Goal: Task Accomplishment & Management: Use online tool/utility

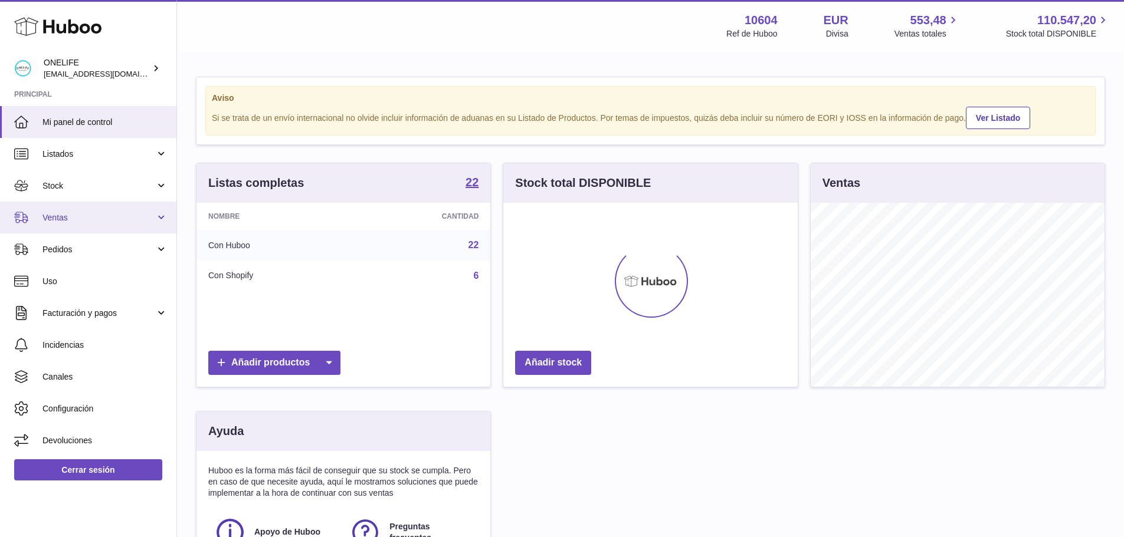
scroll to position [184, 294]
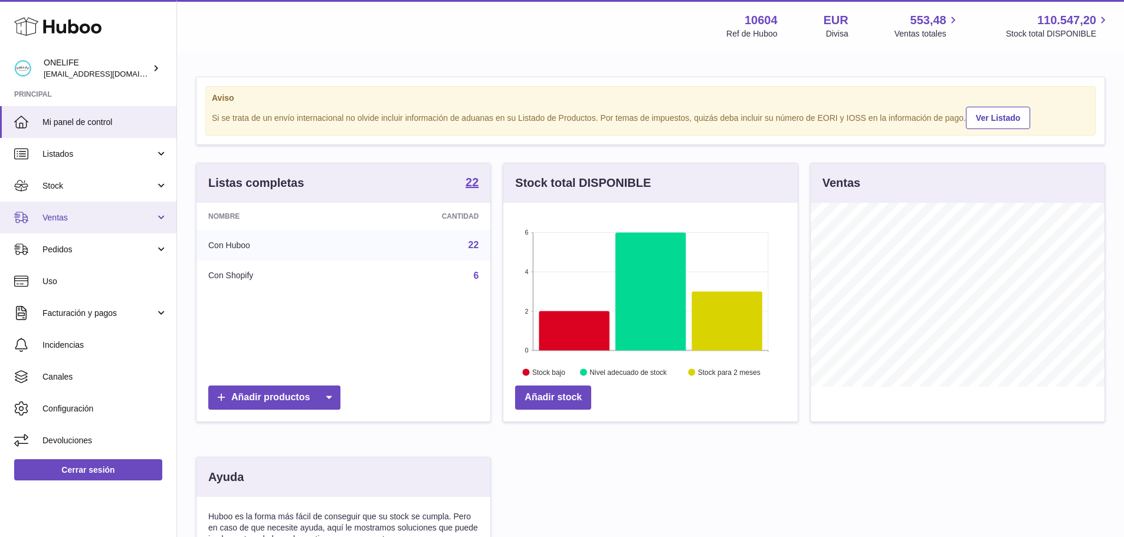
click at [89, 225] on link "Ventas" at bounding box center [88, 218] width 176 height 32
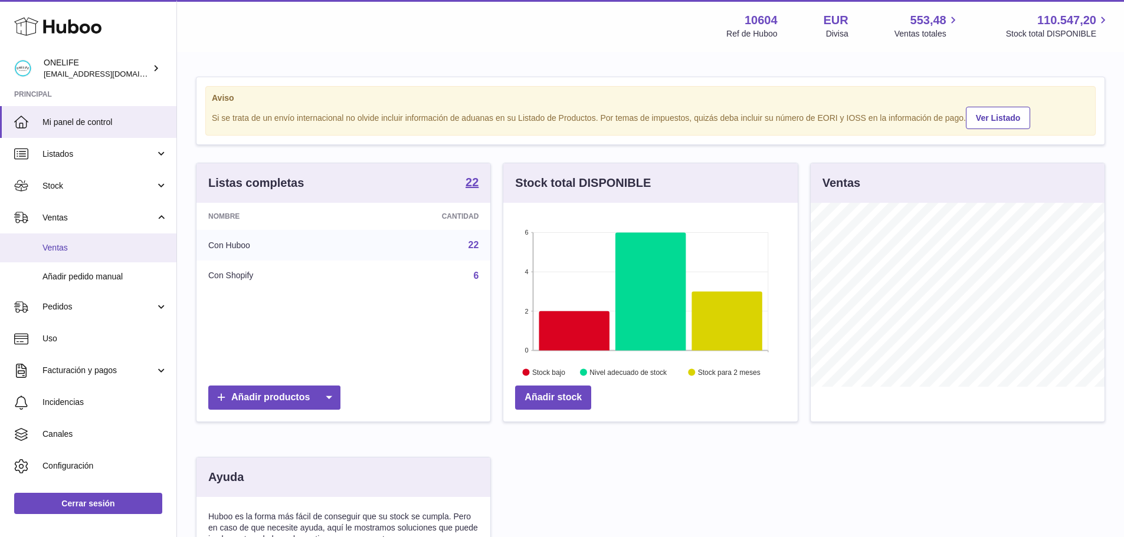
click at [88, 244] on span "Ventas" at bounding box center [104, 247] width 125 height 11
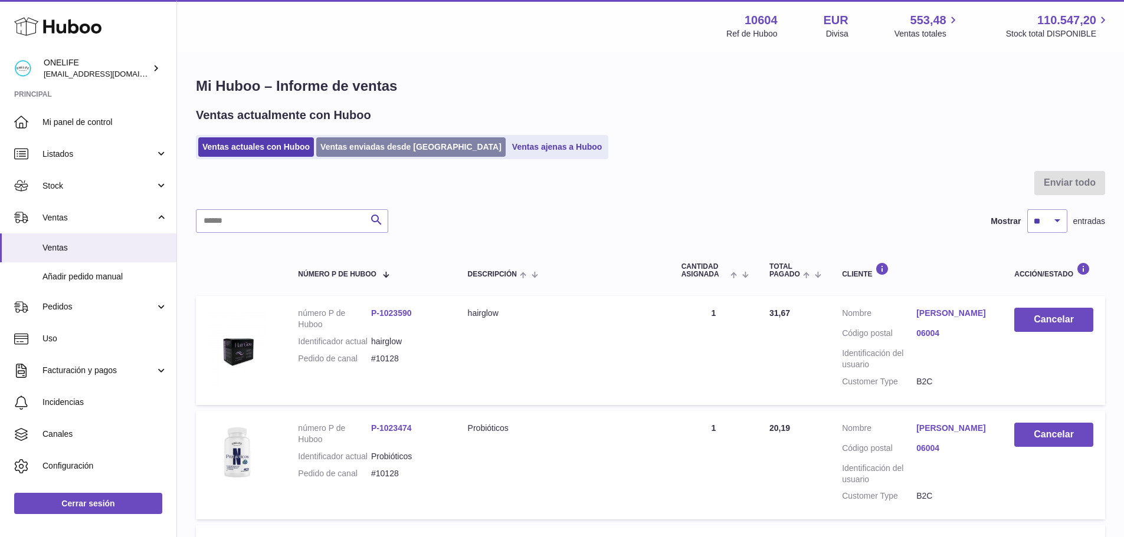
click at [356, 147] on link "Ventas enviadas desde Huboo" at bounding box center [410, 146] width 189 height 19
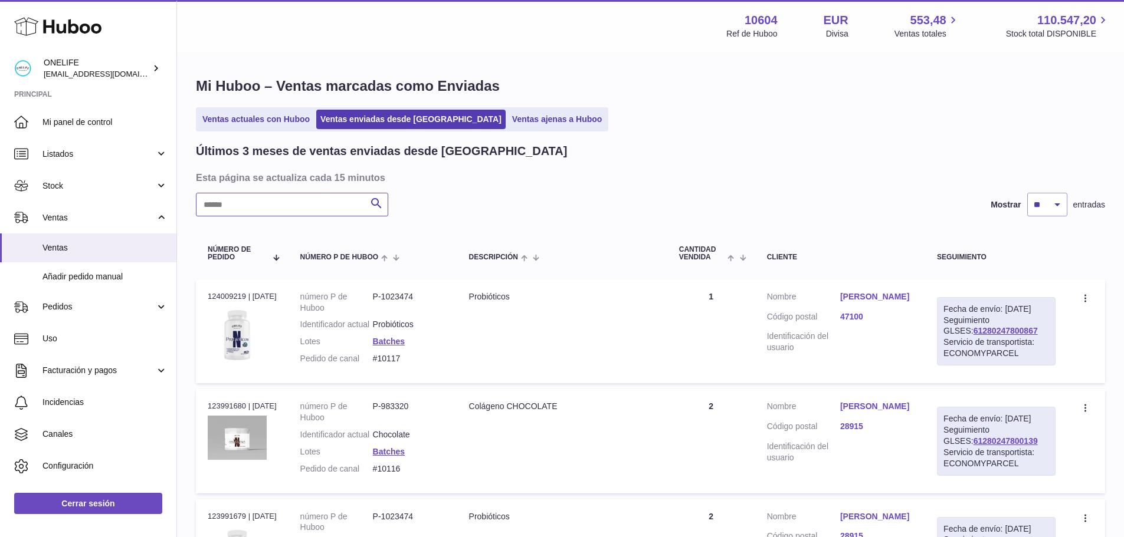
click at [284, 211] on input "text" at bounding box center [292, 205] width 192 height 24
paste input "****"
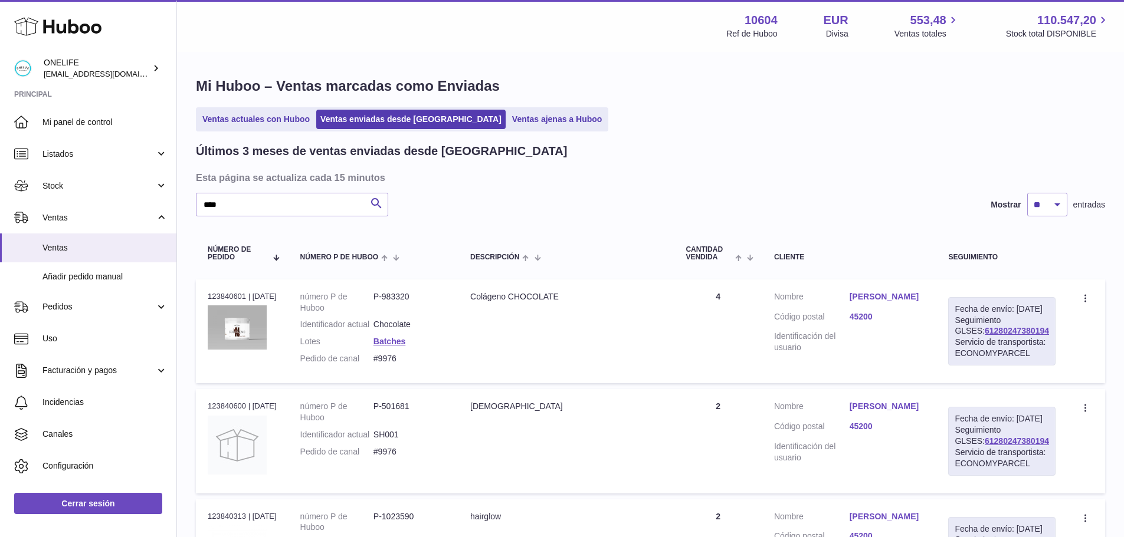
click at [880, 296] on link "Raquel Rodríguez" at bounding box center [887, 296] width 76 height 11
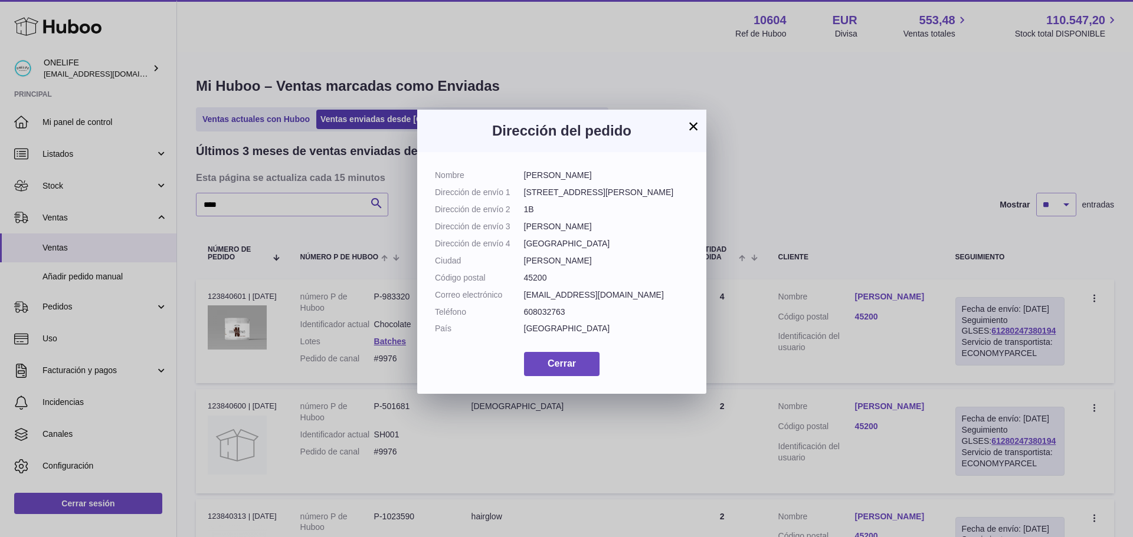
drag, startPoint x: 599, startPoint y: 173, endPoint x: 521, endPoint y: 182, distance: 78.3
click at [521, 182] on dl "Nombre Raquel Rodríguez Dirección de envío 1 Calle Augusto Roa Bastos 8 Direcci…" at bounding box center [562, 255] width 254 height 170
copy dl "Raquel Rodríguez"
click at [693, 126] on button "×" at bounding box center [693, 126] width 14 height 14
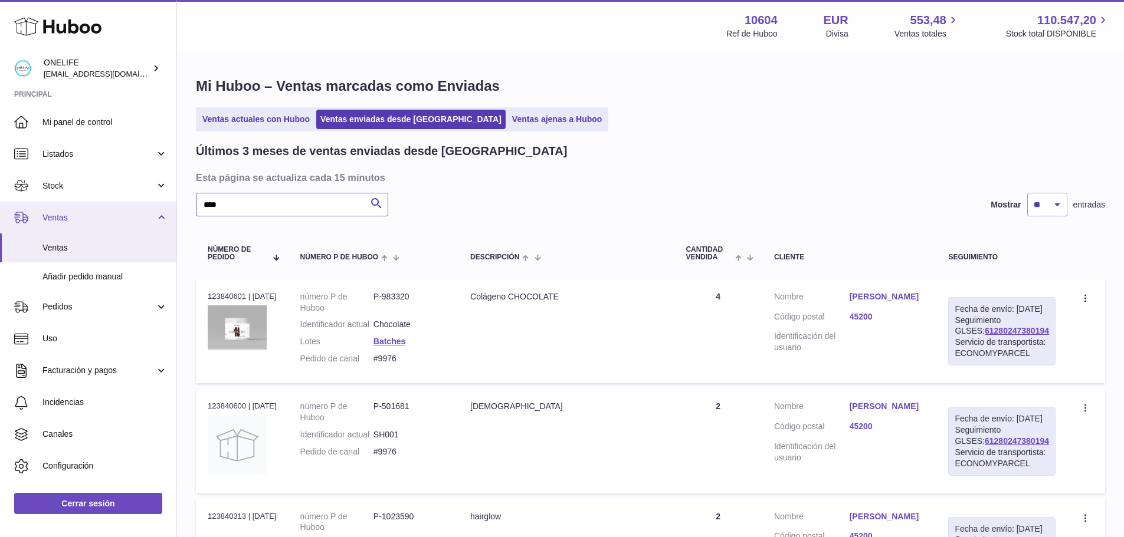
drag, startPoint x: 229, startPoint y: 206, endPoint x: 141, endPoint y: 216, distance: 88.5
click at [141, 216] on div "Huboo ONELIFE internalAdmin-10604@internal.huboo.com Principal Mi panel de cont…" at bounding box center [562, 359] width 1124 height 718
paste input "**********"
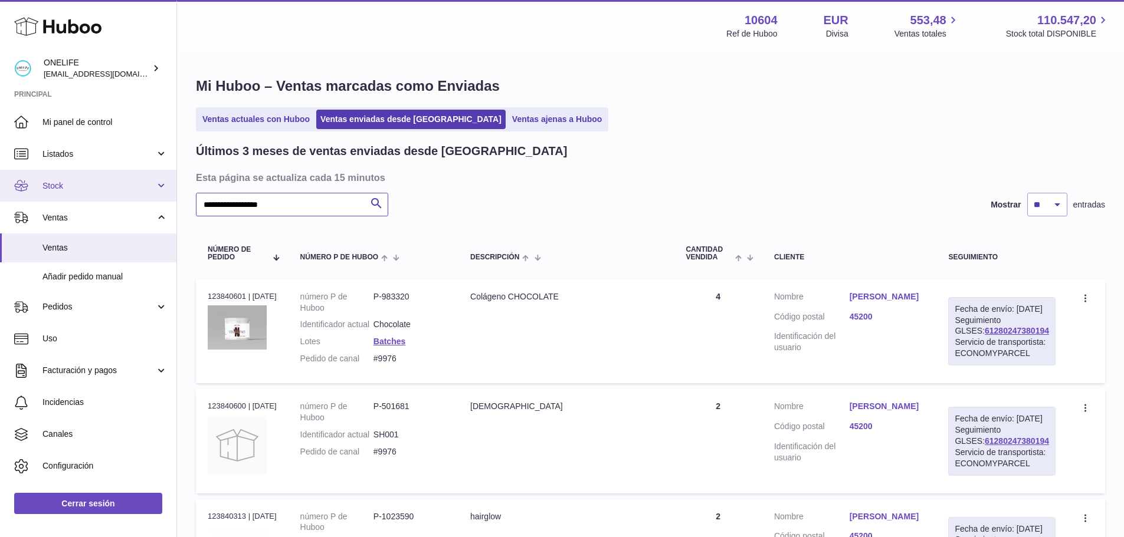
drag, startPoint x: 303, startPoint y: 203, endPoint x: 104, endPoint y: 197, distance: 198.9
click at [104, 197] on div "Huboo ONELIFE internalAdmin-10604@internal.huboo.com Principal Mi panel de cont…" at bounding box center [562, 359] width 1124 height 718
type input "*****"
